Goal: Task Accomplishment & Management: Manage account settings

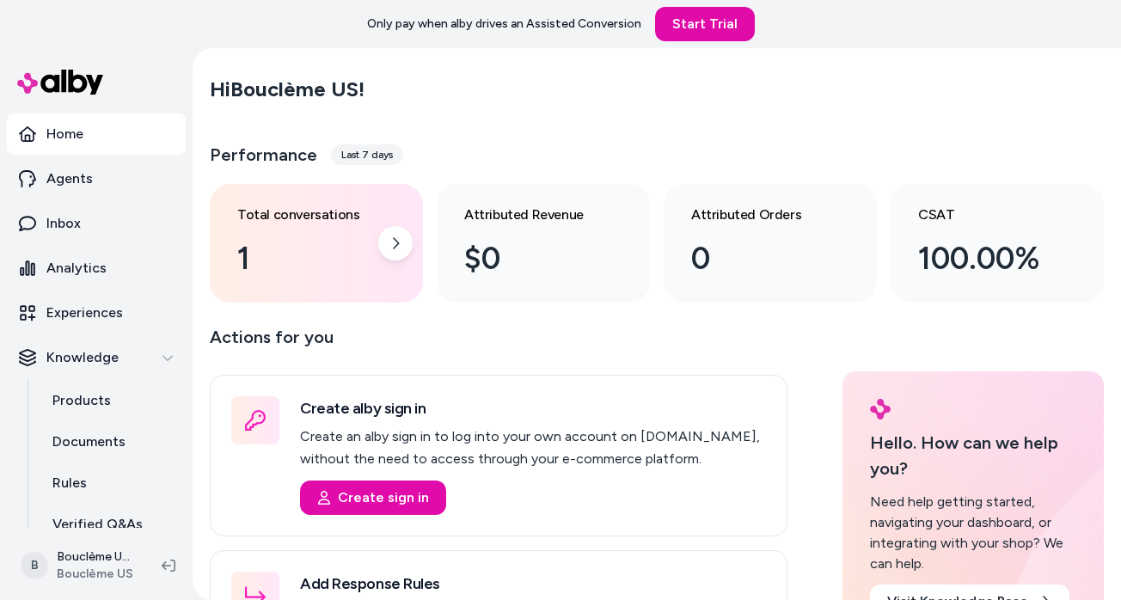
click at [277, 252] on div "1" at bounding box center [302, 258] width 131 height 46
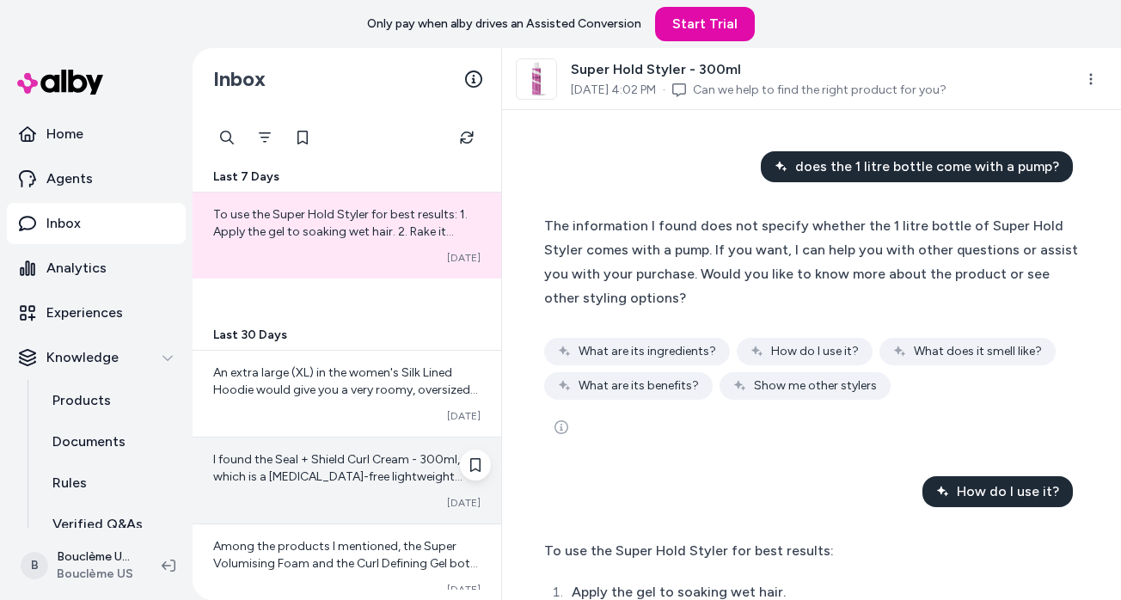
click at [347, 464] on span "I found the Seal + Shield Curl Cream - 300ml, which is a [MEDICAL_DATA]-free li…" at bounding box center [346, 545] width 267 height 186
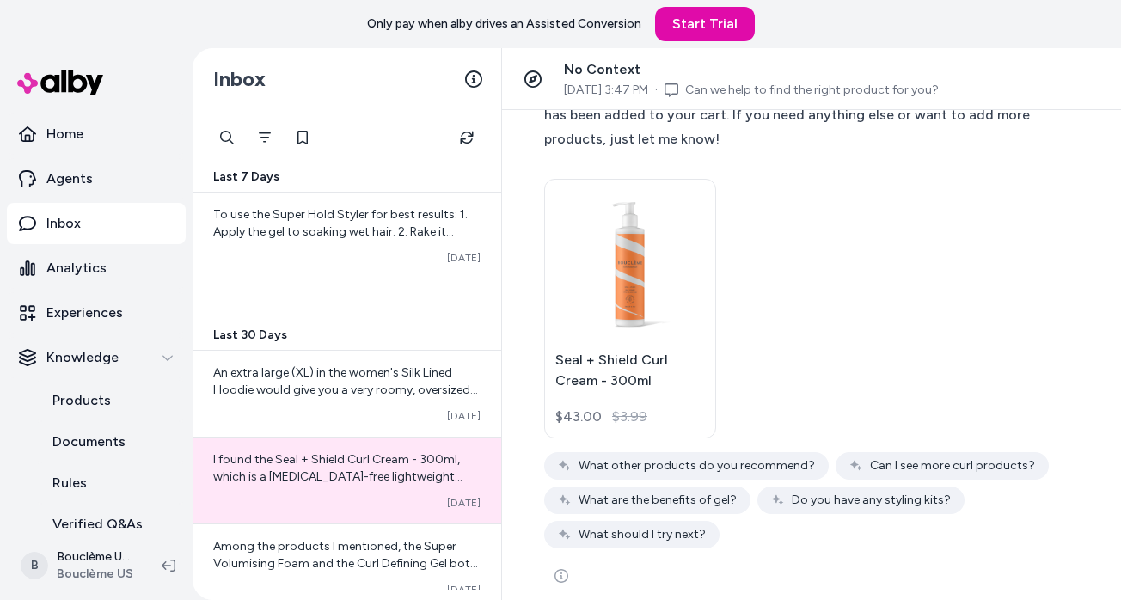
scroll to position [509, 0]
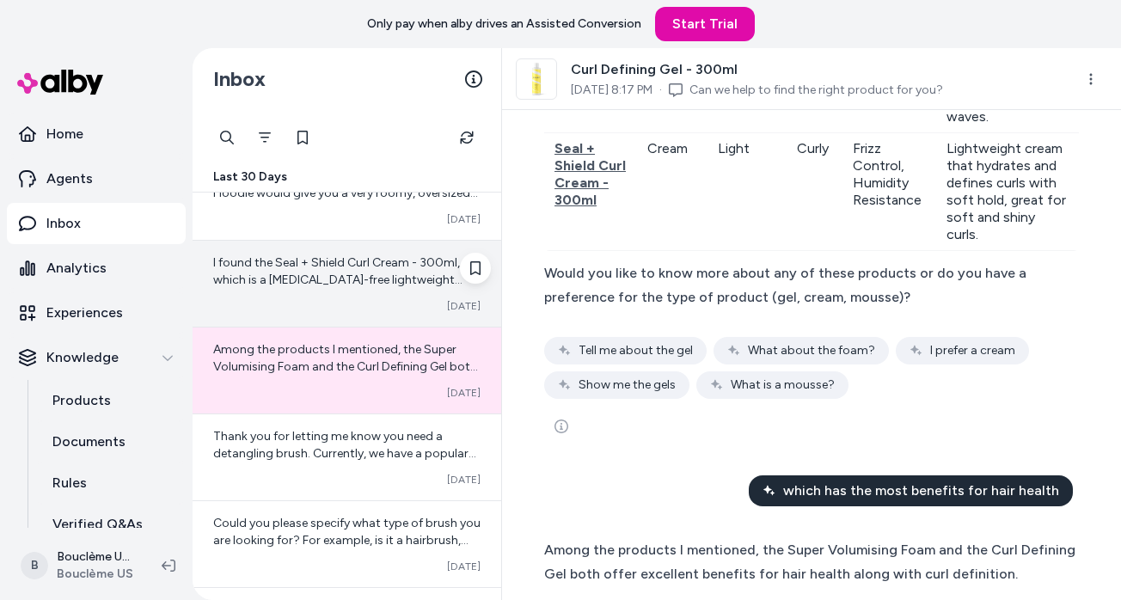
scroll to position [202, 0]
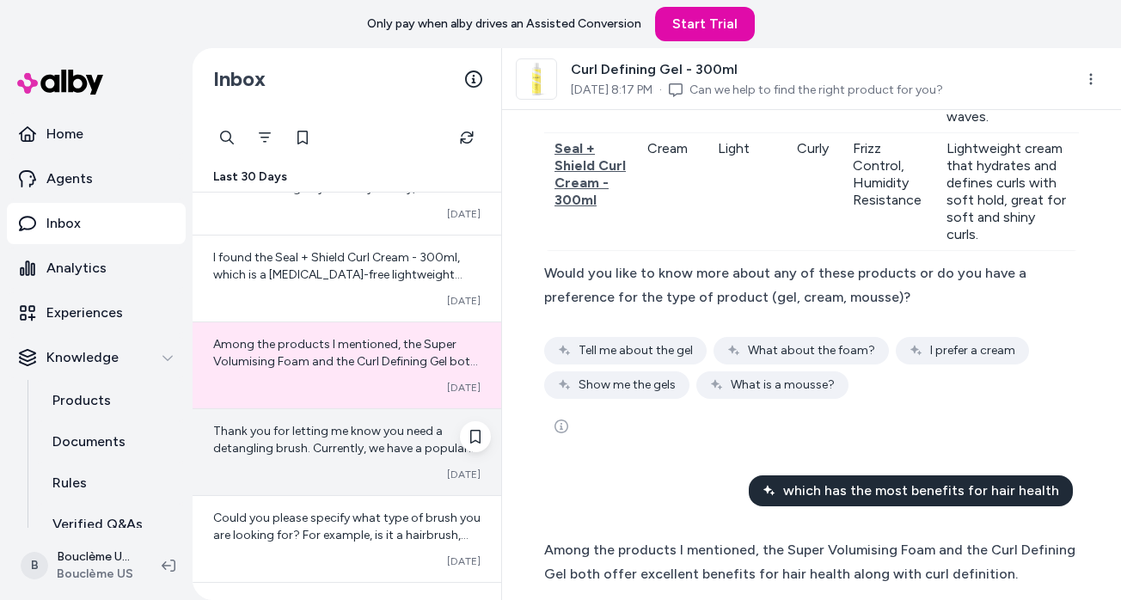
click at [391, 455] on span "Thank you for letting me know you need a detangling brush. Currently, we have a…" at bounding box center [346, 543] width 266 height 238
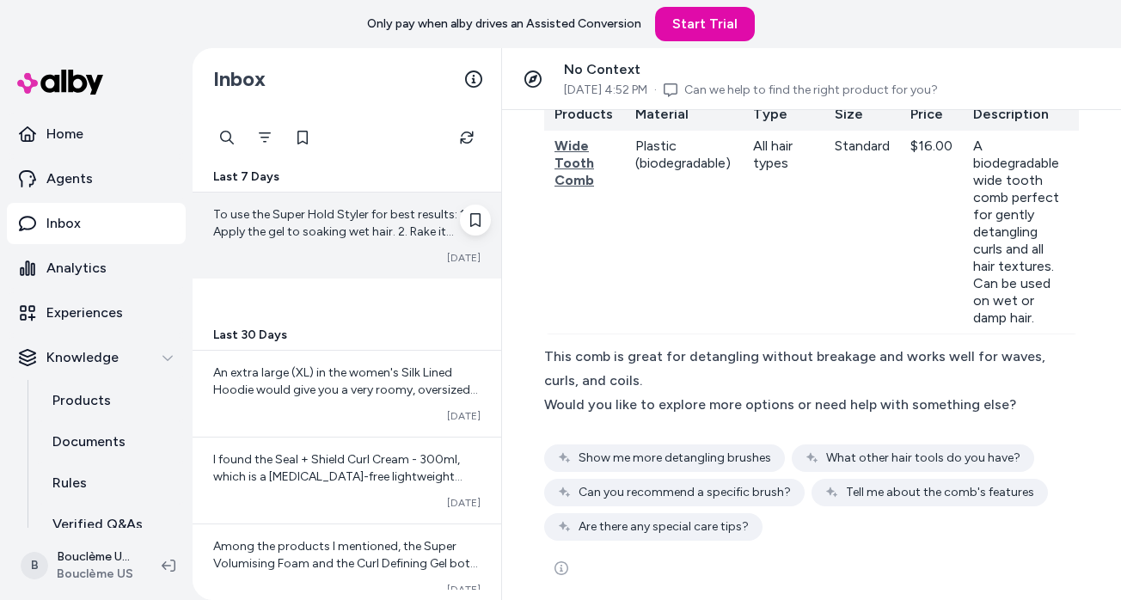
click at [284, 219] on span "To use the Super Hold Styler for best results: 1. Apply the gel to soaking wet …" at bounding box center [345, 283] width 264 height 152
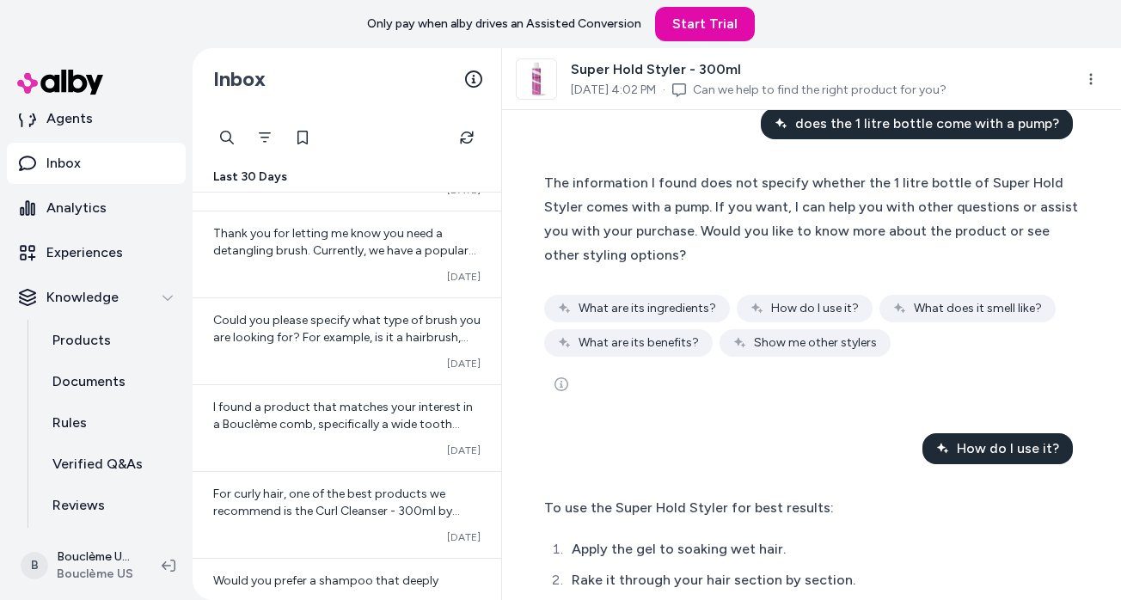
scroll to position [476, 0]
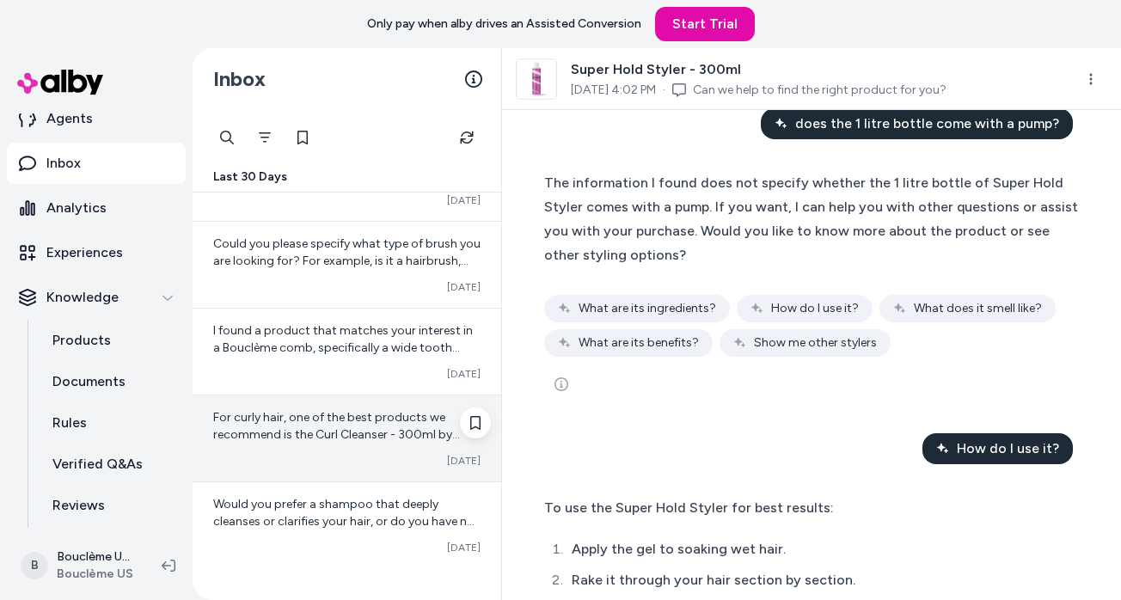
click at [349, 444] on div "For curly hair, one of the best products we recommend is the Curl Cleanser - 30…" at bounding box center [346, 438] width 308 height 86
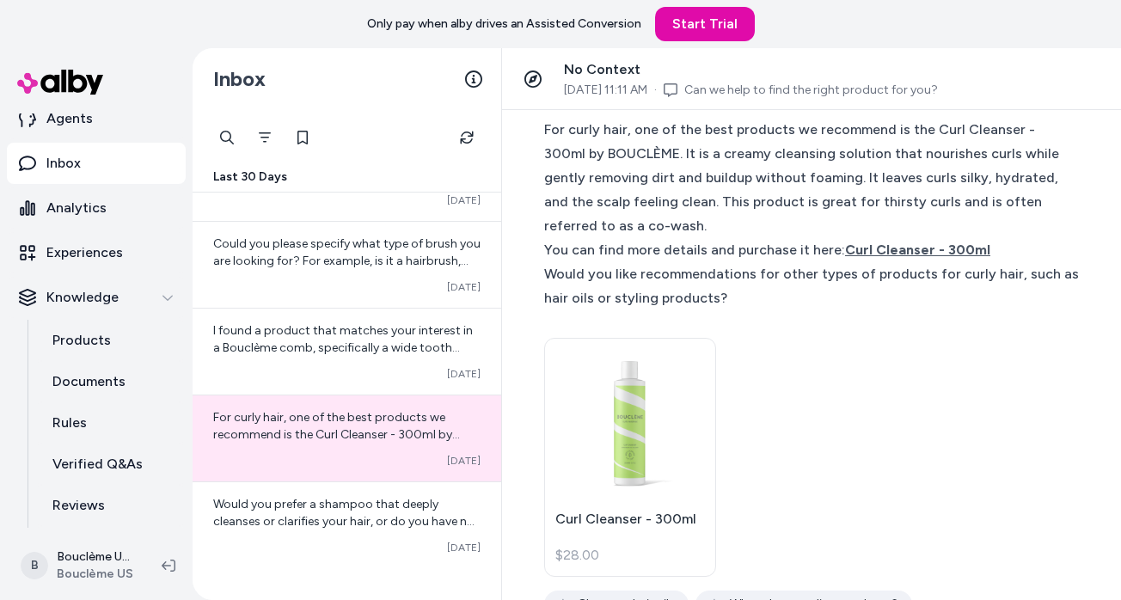
scroll to position [608, 0]
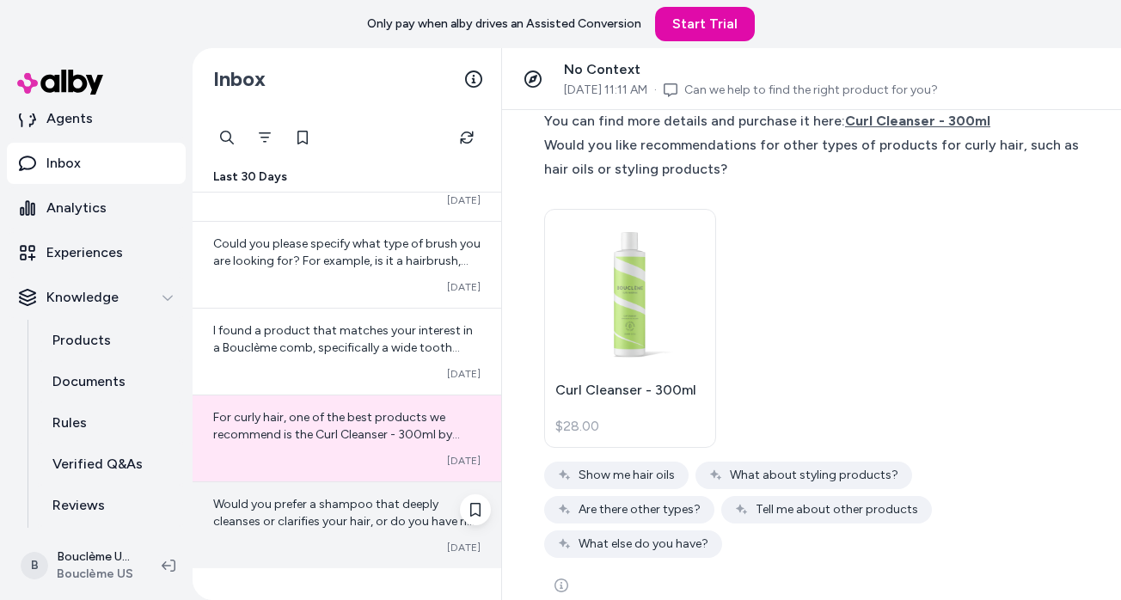
click at [303, 507] on span "Would you prefer a shampoo that deeply cleanses or clarifies your hair, or do y…" at bounding box center [343, 530] width 261 height 66
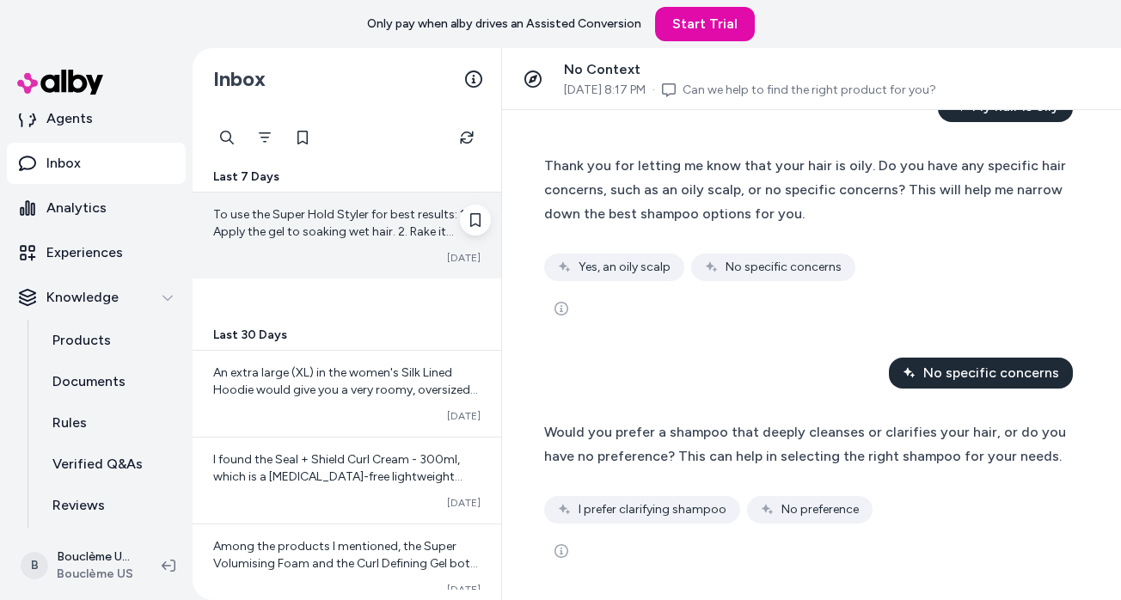
click at [327, 232] on span "To use the Super Hold Styler for best results: 1. Apply the gel to soaking wet …" at bounding box center [345, 283] width 264 height 152
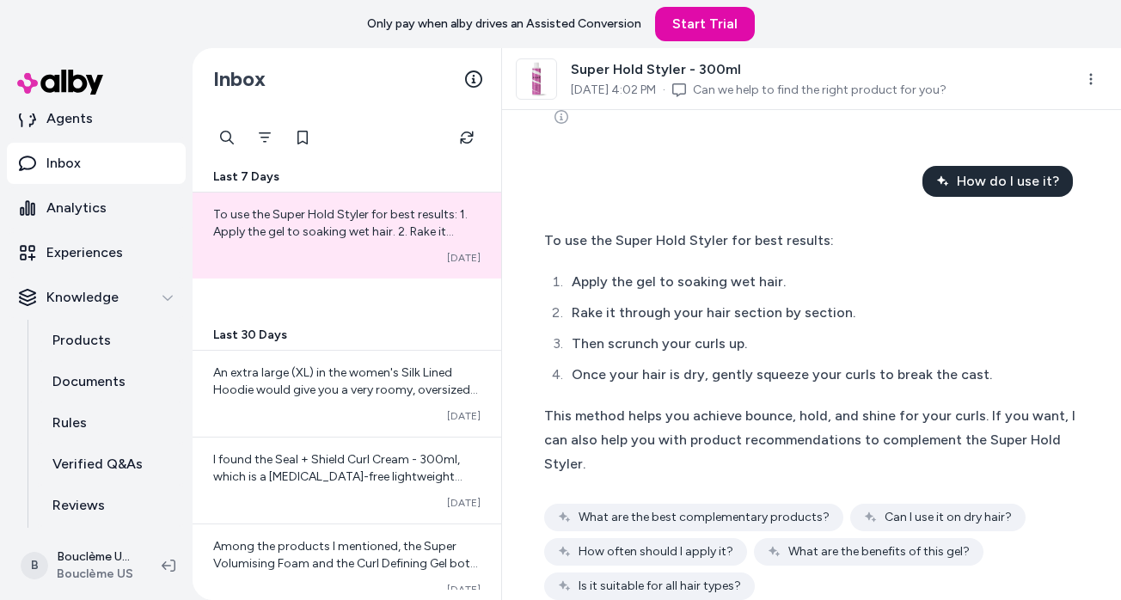
scroll to position [387, 0]
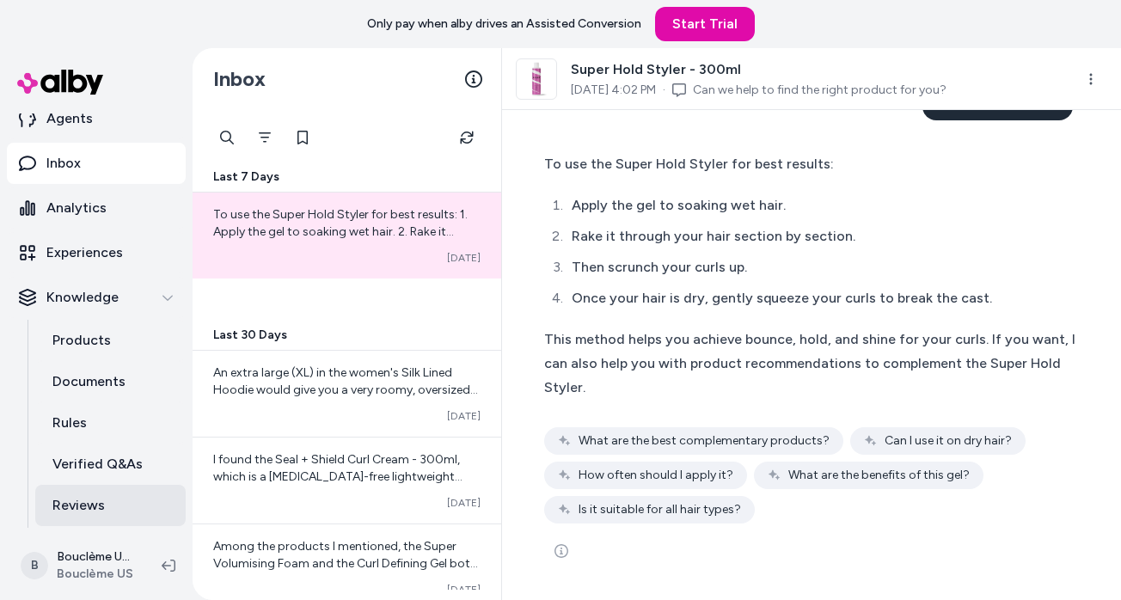
click at [82, 512] on p "Reviews" at bounding box center [78, 505] width 52 height 21
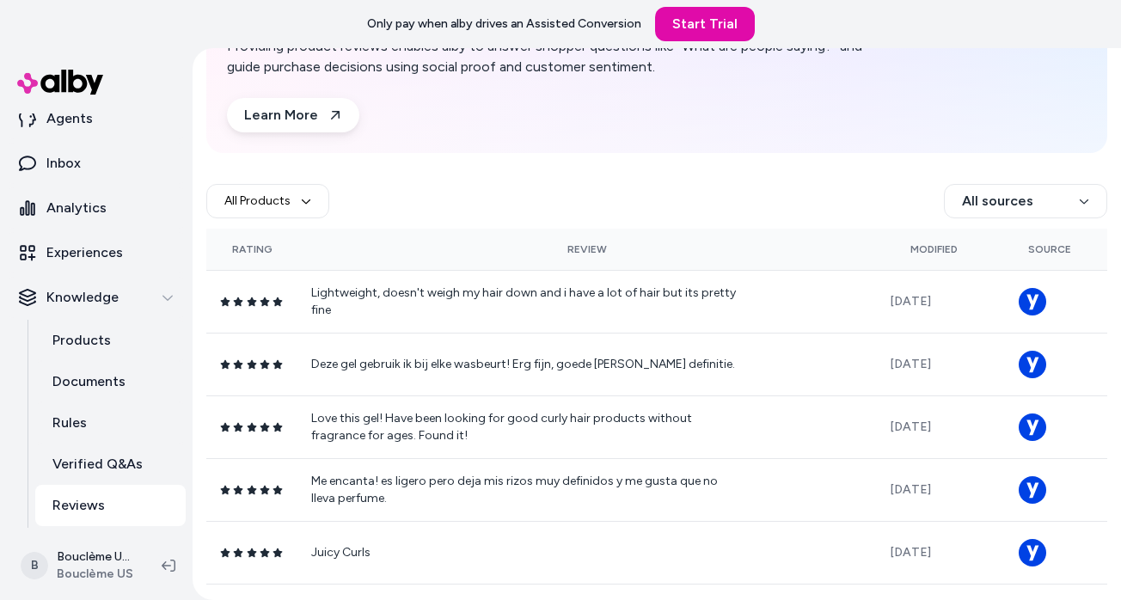
scroll to position [137, 0]
